Goal: Information Seeking & Learning: Learn about a topic

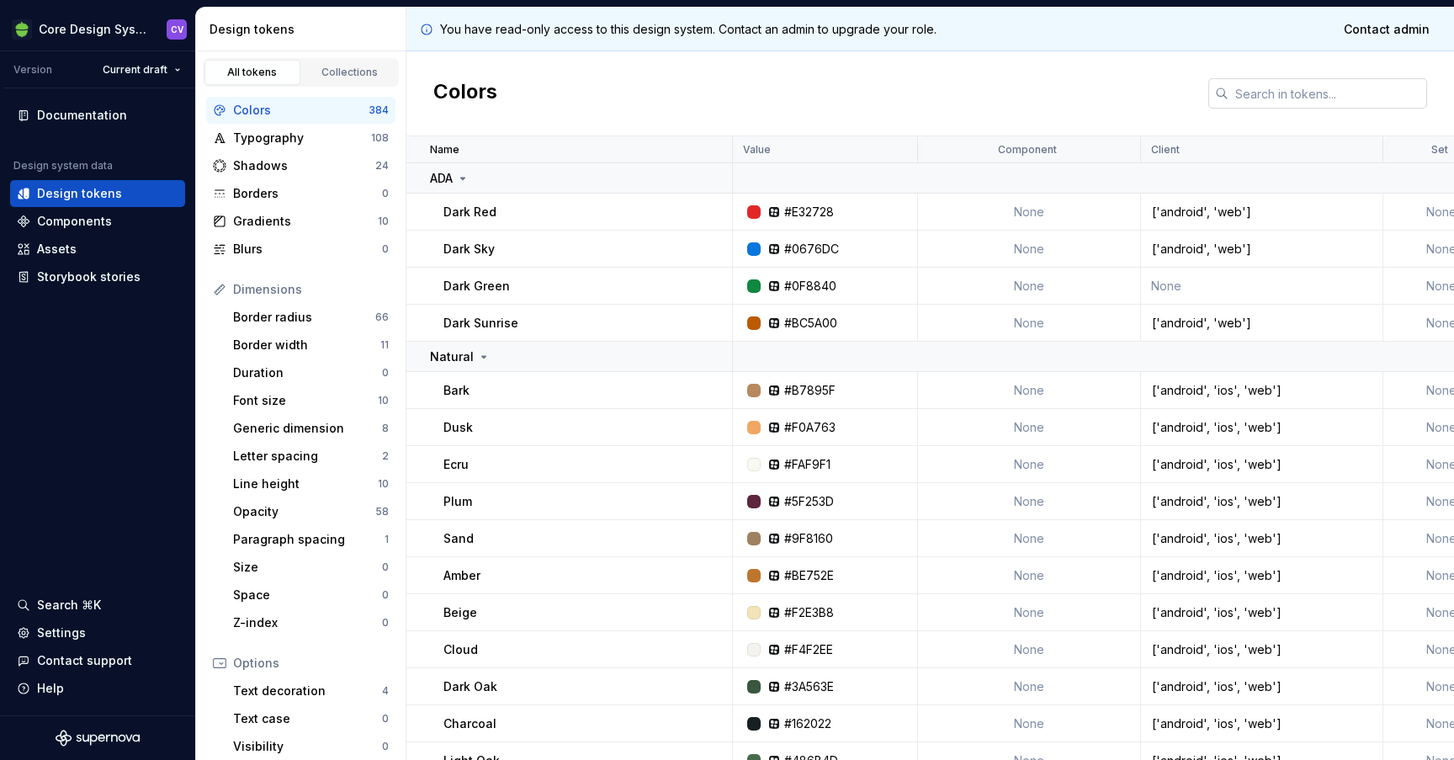
click at [1322, 94] on input "text" at bounding box center [1328, 93] width 199 height 30
type input "alert"
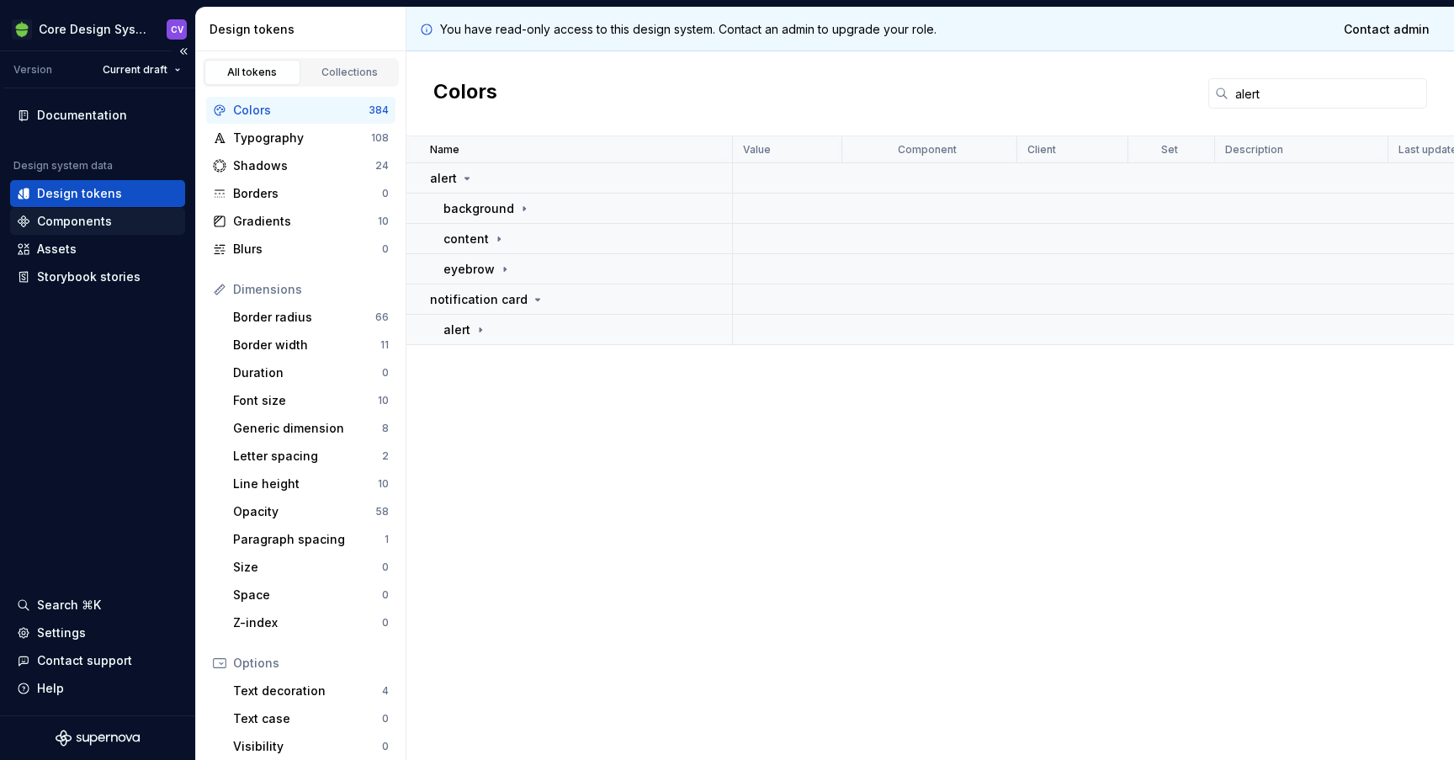
click at [84, 212] on div "Components" at bounding box center [97, 221] width 175 height 27
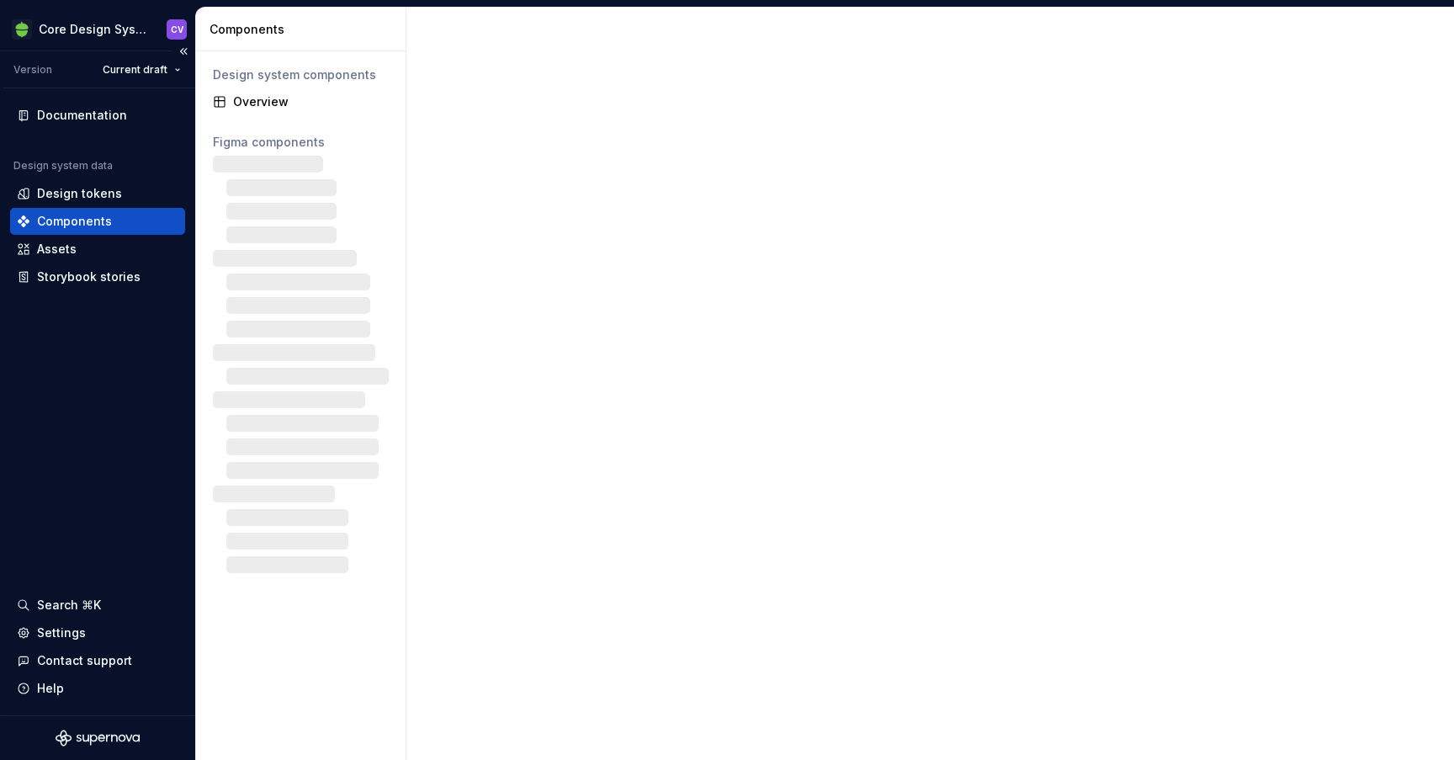
click at [82, 220] on div "Components" at bounding box center [74, 221] width 75 height 17
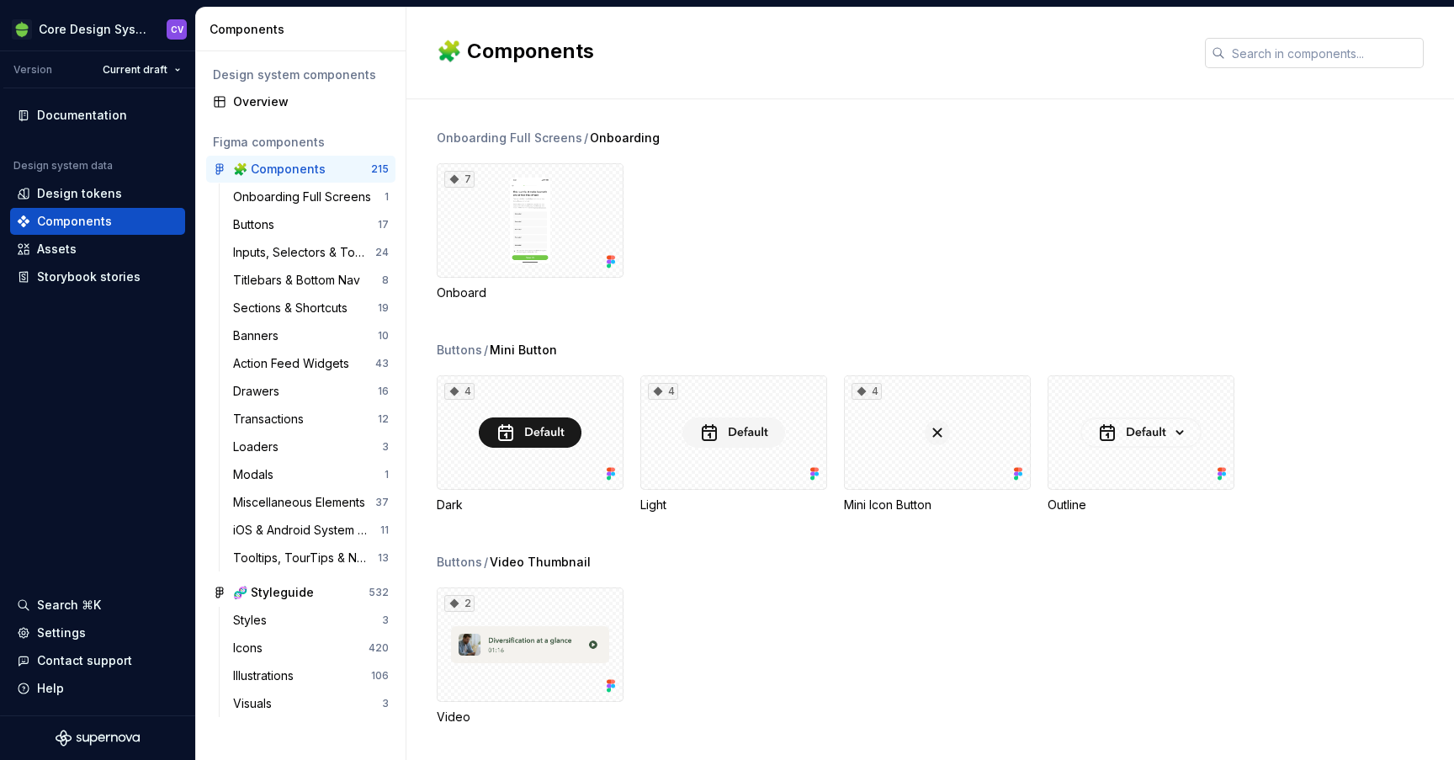
click at [1255, 66] on input "text" at bounding box center [1324, 53] width 199 height 30
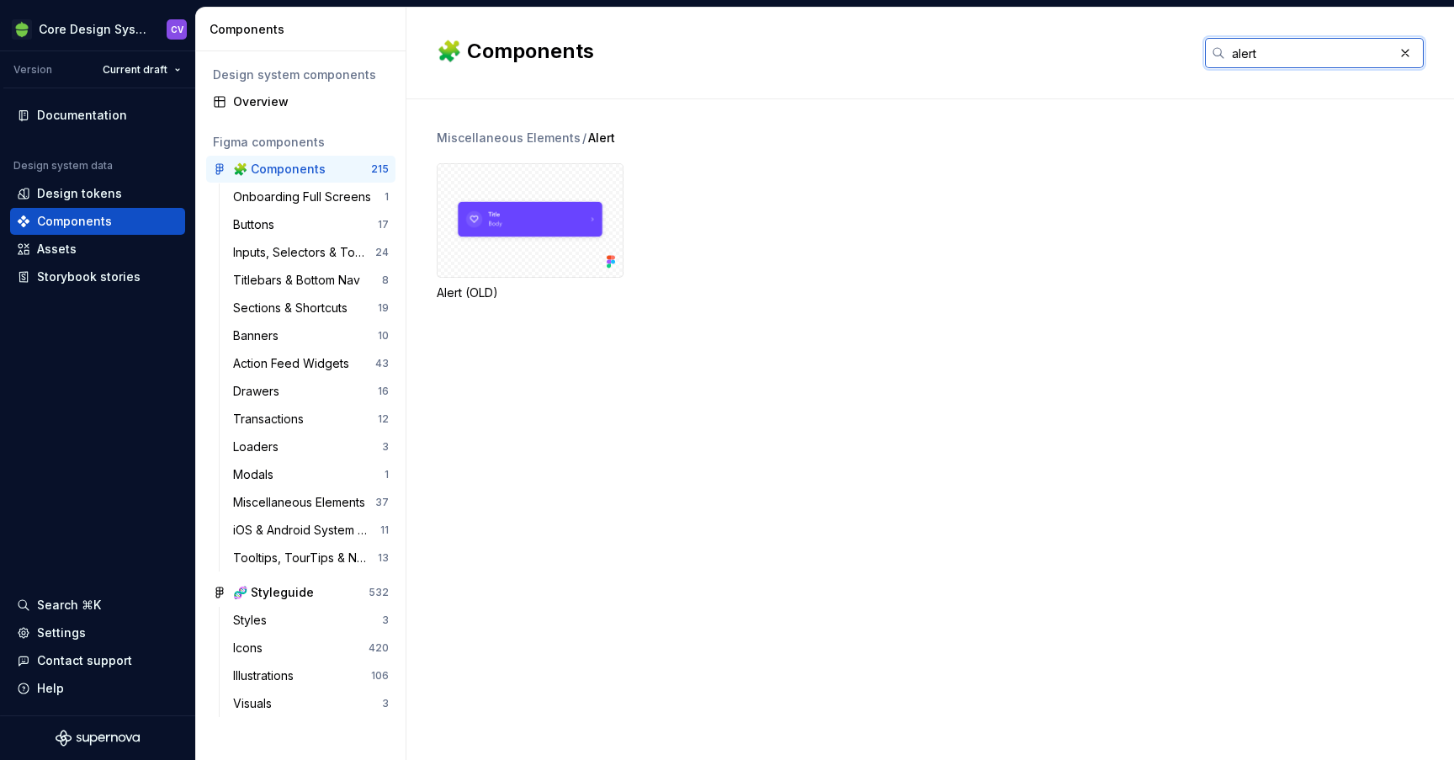
type input "alert"
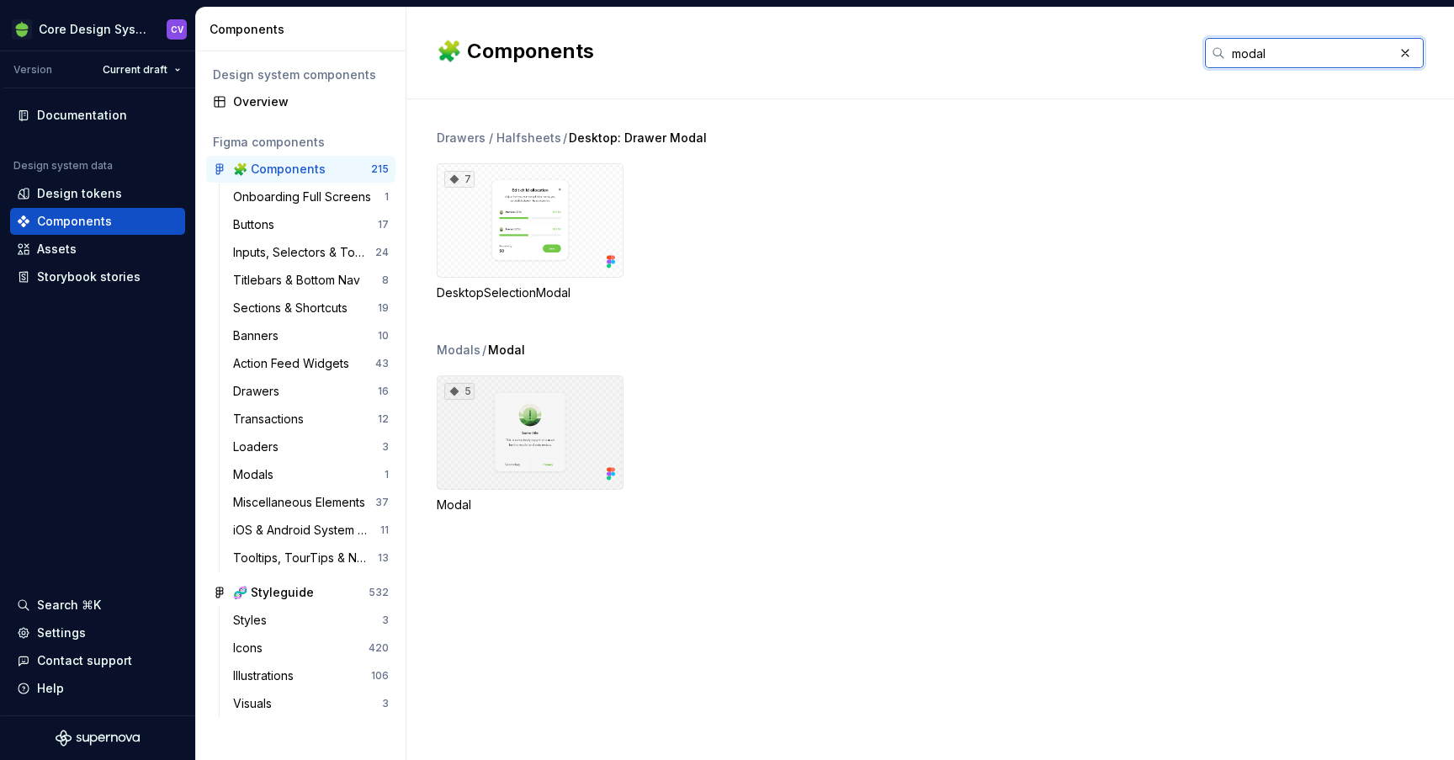
type input "modal"
click at [549, 450] on div "5" at bounding box center [530, 432] width 187 height 114
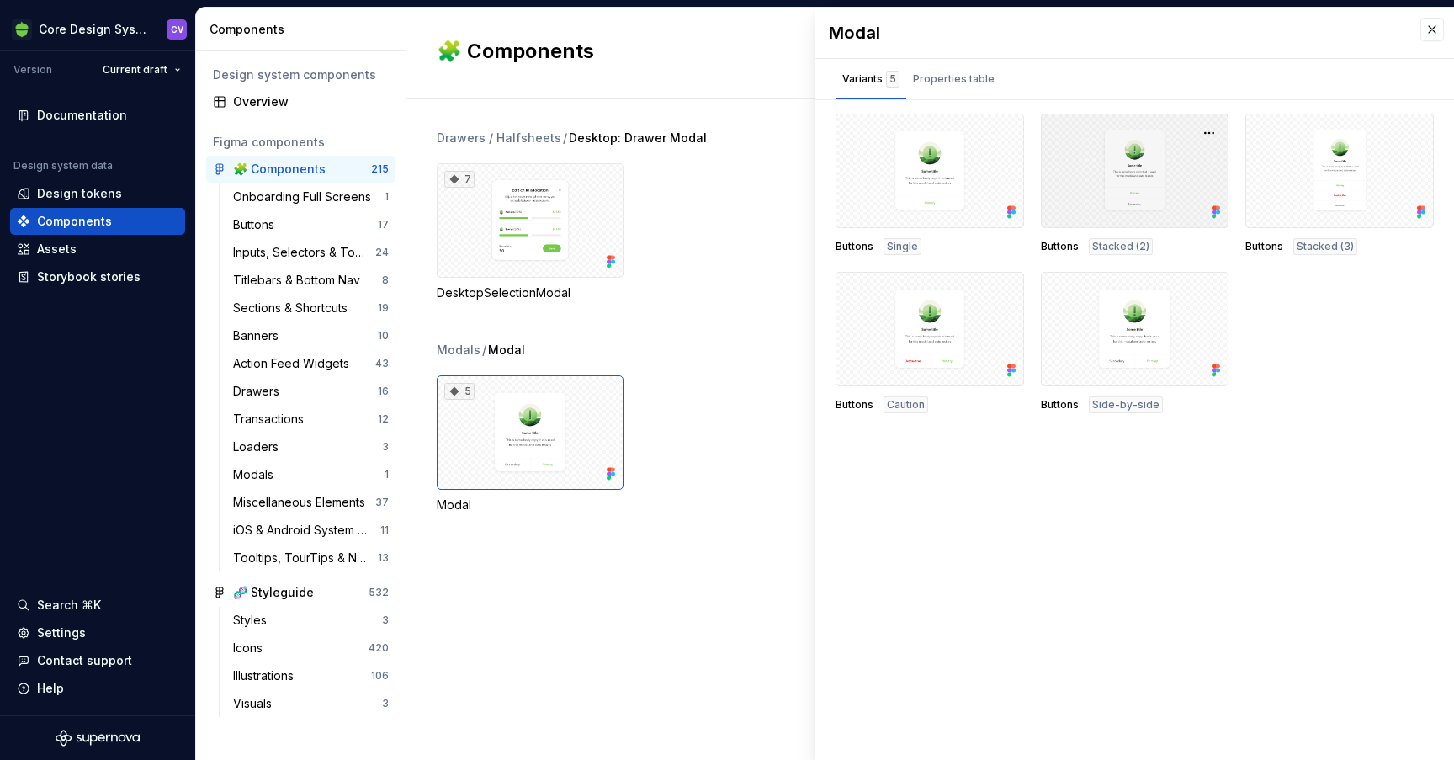
click at [1112, 168] on div at bounding box center [1135, 171] width 188 height 114
click at [1151, 188] on div at bounding box center [1135, 171] width 188 height 114
click at [1213, 134] on button "button" at bounding box center [1209, 133] width 24 height 24
click at [1168, 162] on div "Open in [GEOGRAPHIC_DATA]" at bounding box center [1155, 182] width 109 height 50
